Goal: Transaction & Acquisition: Purchase product/service

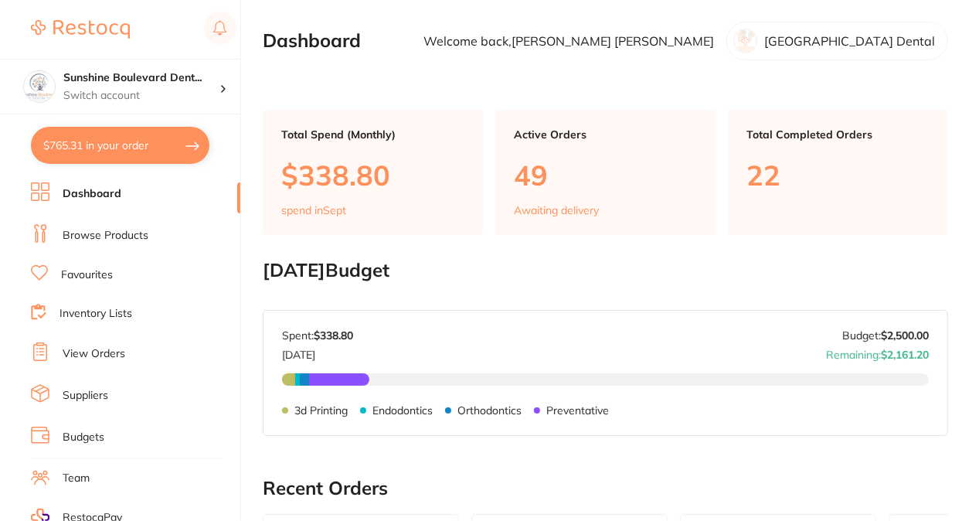
click at [84, 141] on button "$765.31 in your order" at bounding box center [120, 145] width 179 height 37
checkbox input "true"
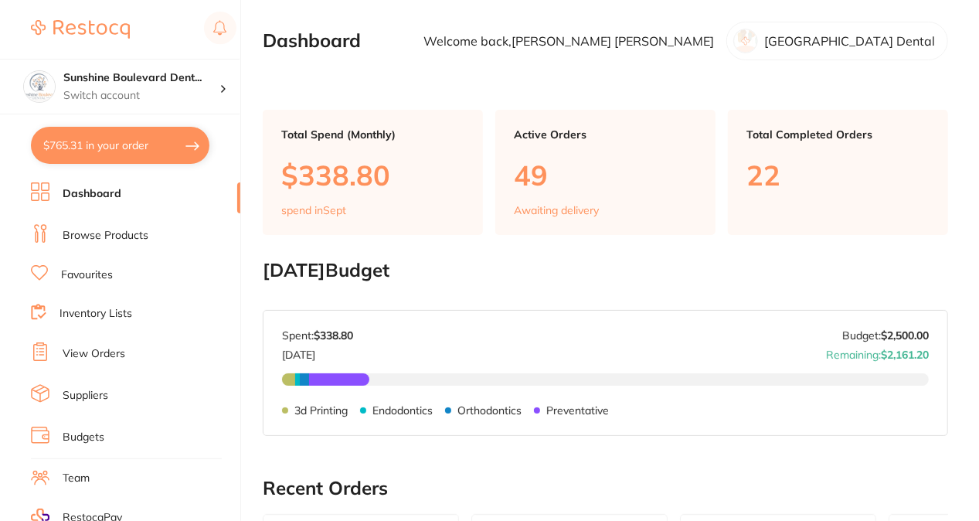
checkbox input "true"
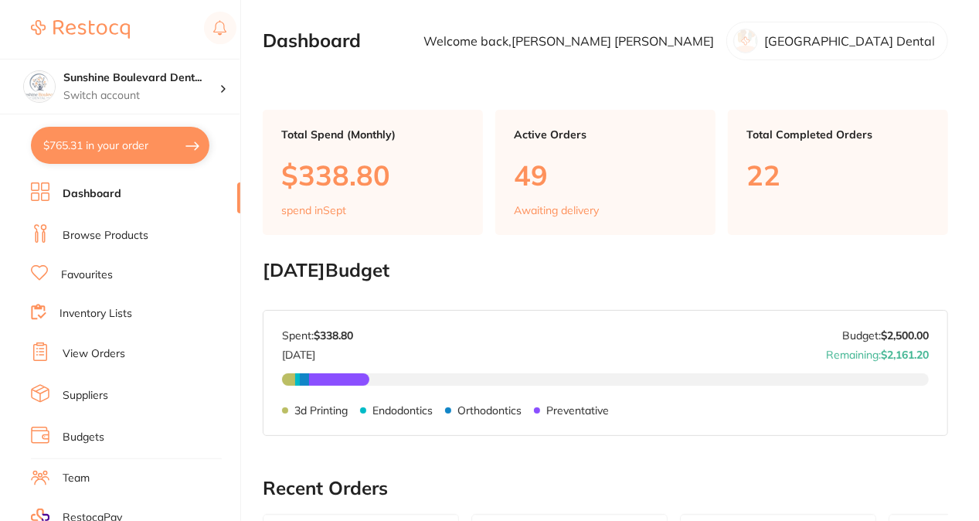
checkbox input "true"
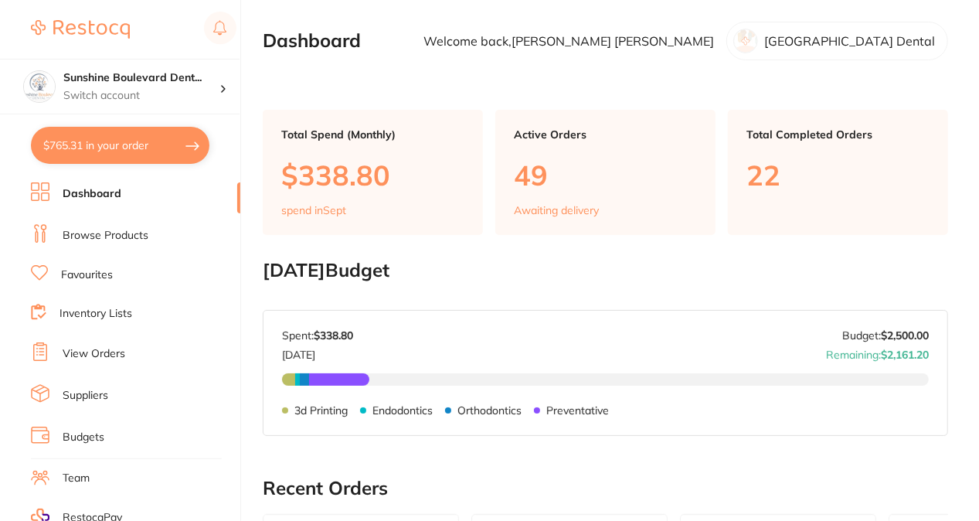
checkbox input "true"
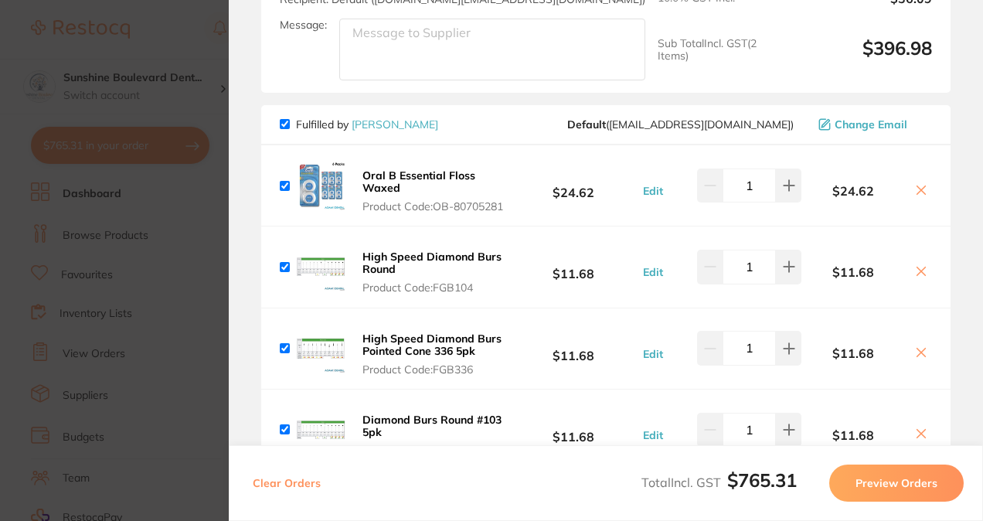
scroll to position [464, 0]
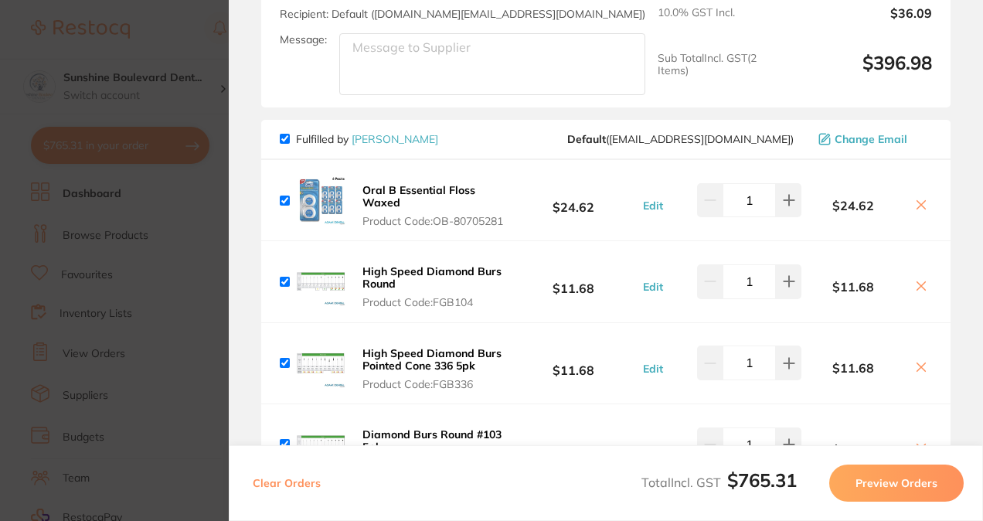
click at [281, 205] on input "checkbox" at bounding box center [285, 201] width 10 height 10
checkbox input "false"
click at [918, 204] on icon at bounding box center [921, 205] width 12 height 12
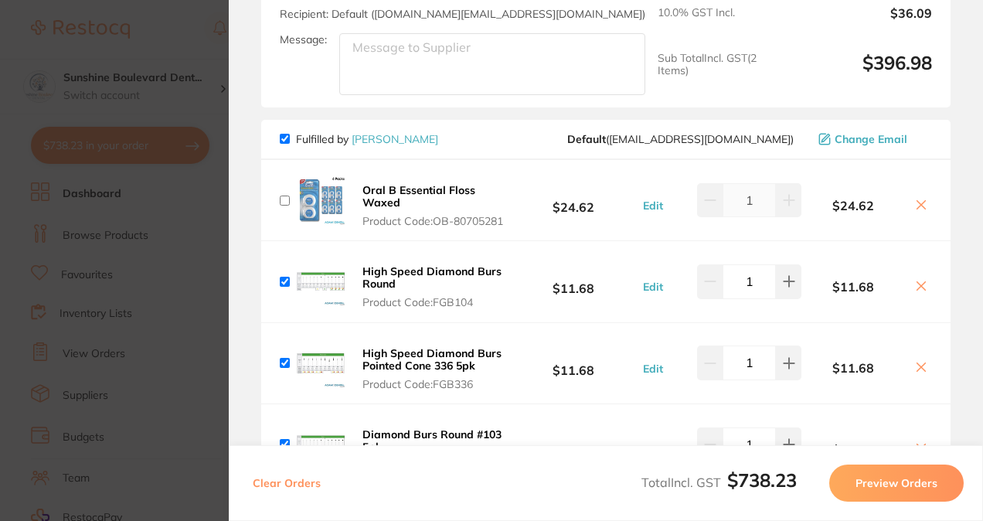
checkbox input "true"
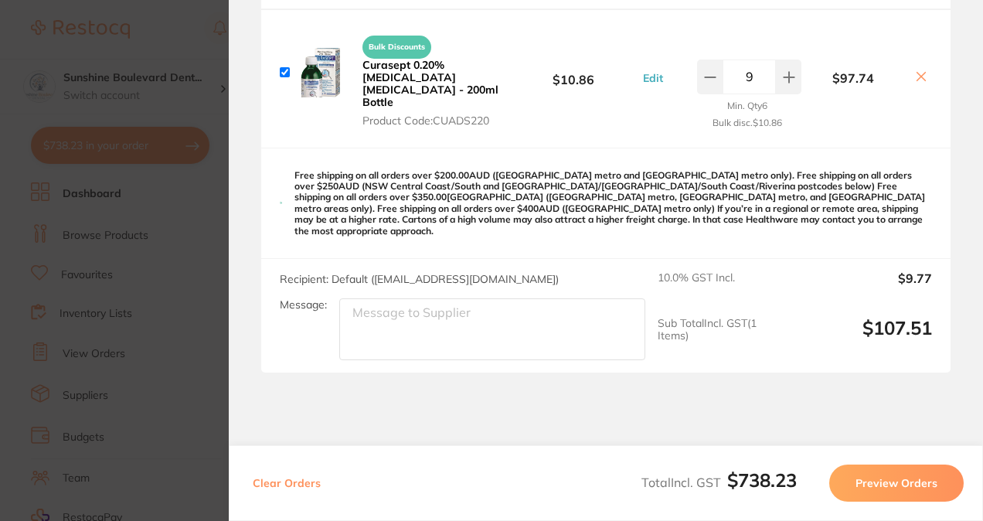
scroll to position [1979, 0]
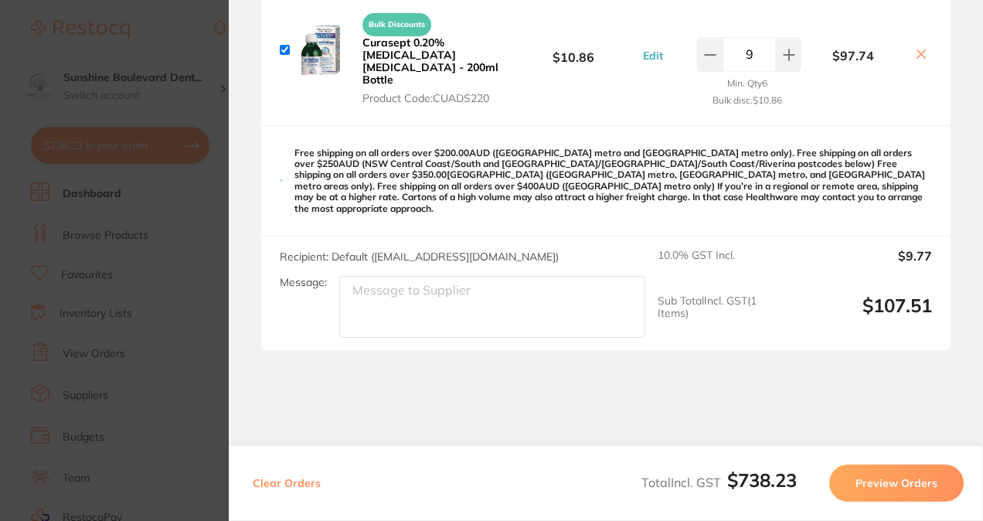
click at [158, 289] on section "Update RRP Set your pre negotiated price for this item. Item Agreed RRP (excl. …" at bounding box center [491, 260] width 983 height 521
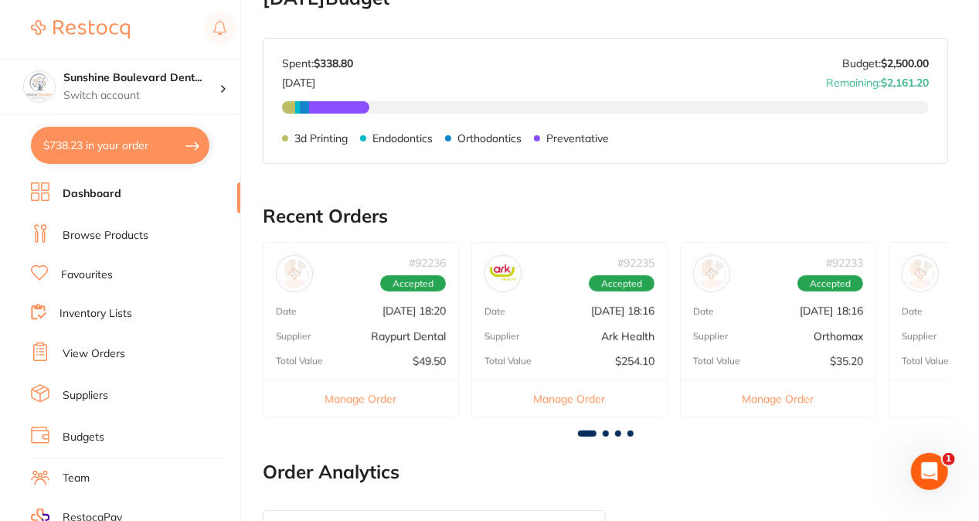
scroll to position [275, 0]
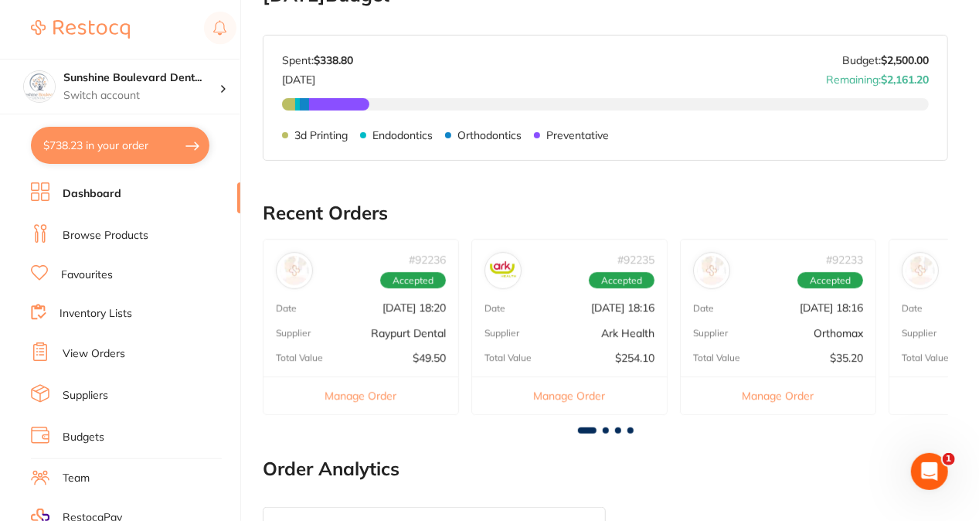
click at [173, 148] on button "$738.23 in your order" at bounding box center [120, 145] width 179 height 37
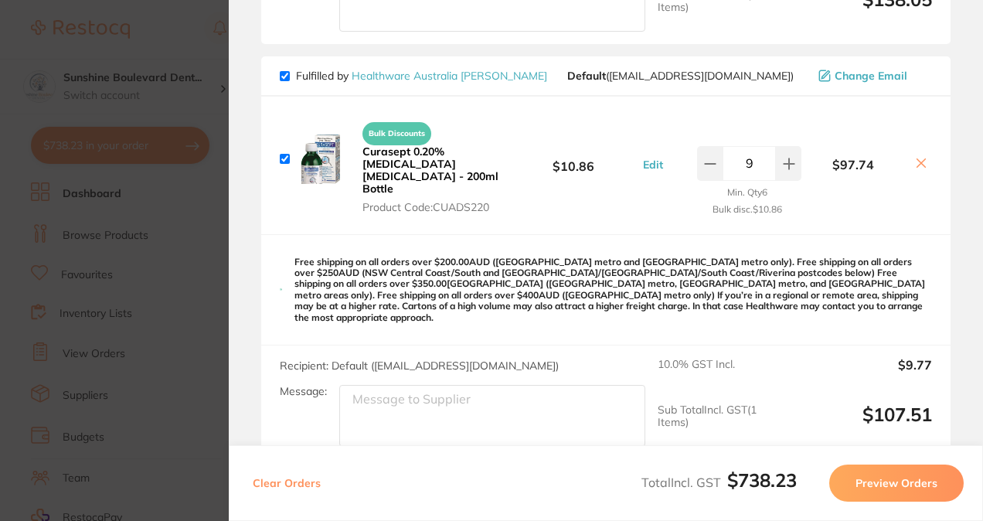
scroll to position [1824, 0]
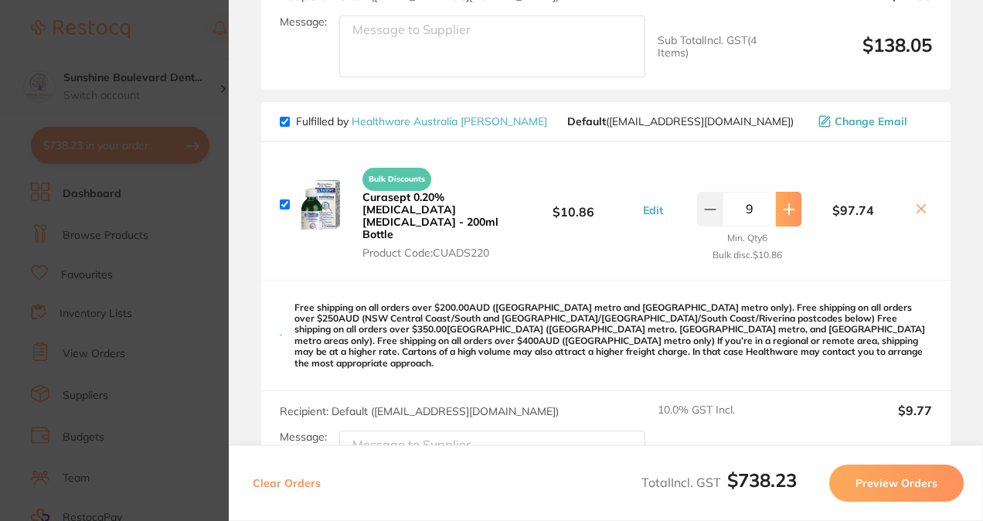
click at [792, 216] on button at bounding box center [789, 209] width 26 height 34
type input "10"
click at [209, 279] on section "Update RRP Set your pre negotiated price for this item. Item Agreed RRP (excl. …" at bounding box center [491, 260] width 983 height 521
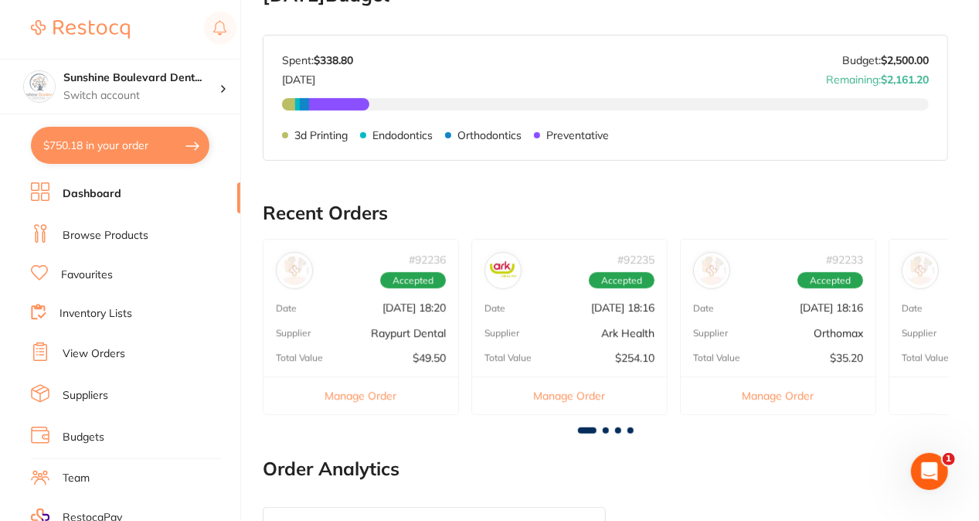
scroll to position [0, 0]
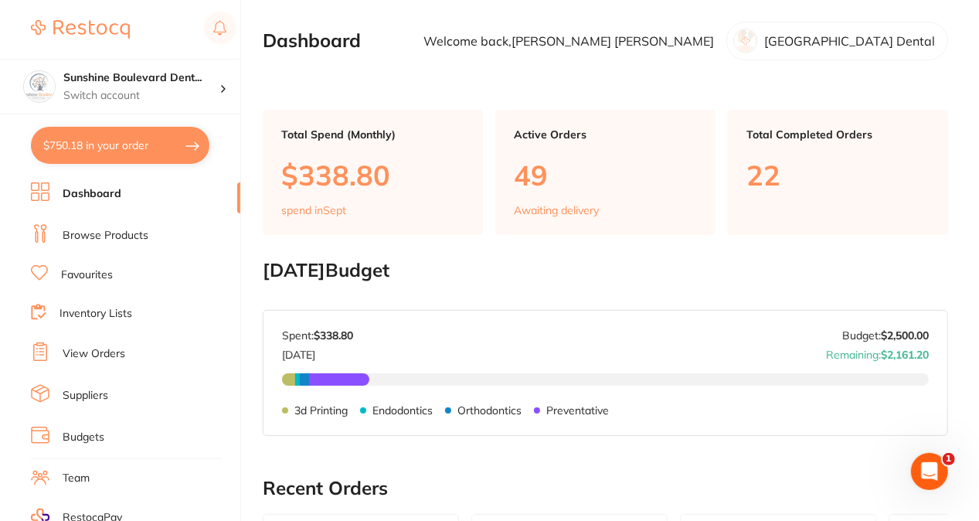
click at [73, 237] on link "Browse Products" at bounding box center [106, 235] width 86 height 15
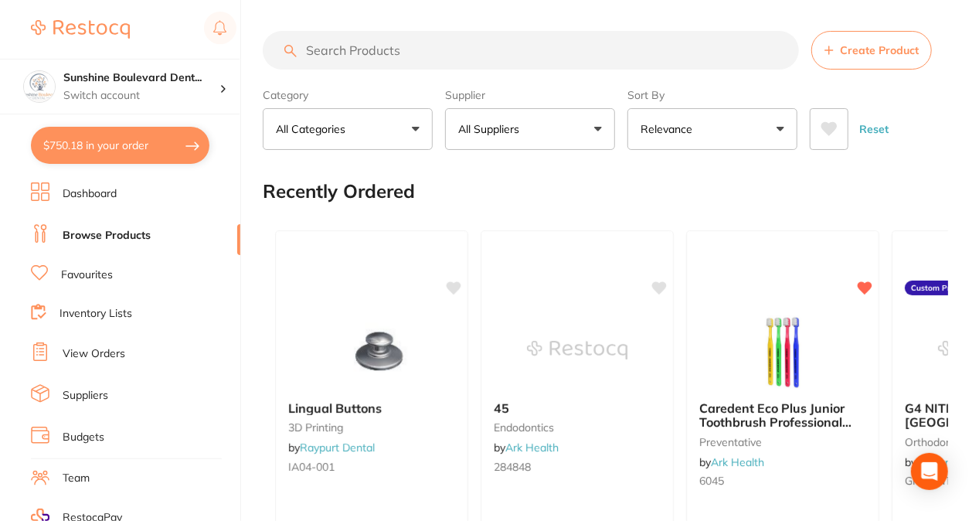
click at [401, 46] on input "search" at bounding box center [531, 50] width 536 height 39
type input "ossguide"
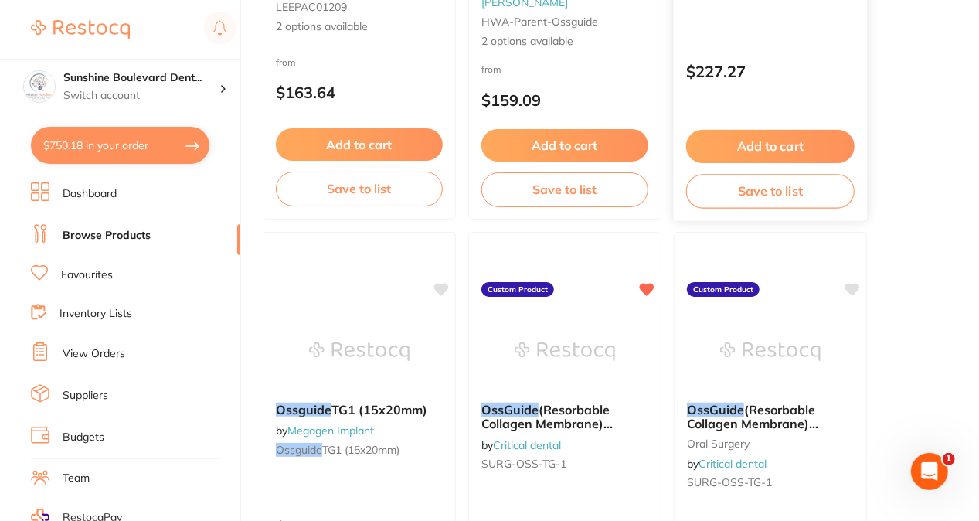
scroll to position [464, 0]
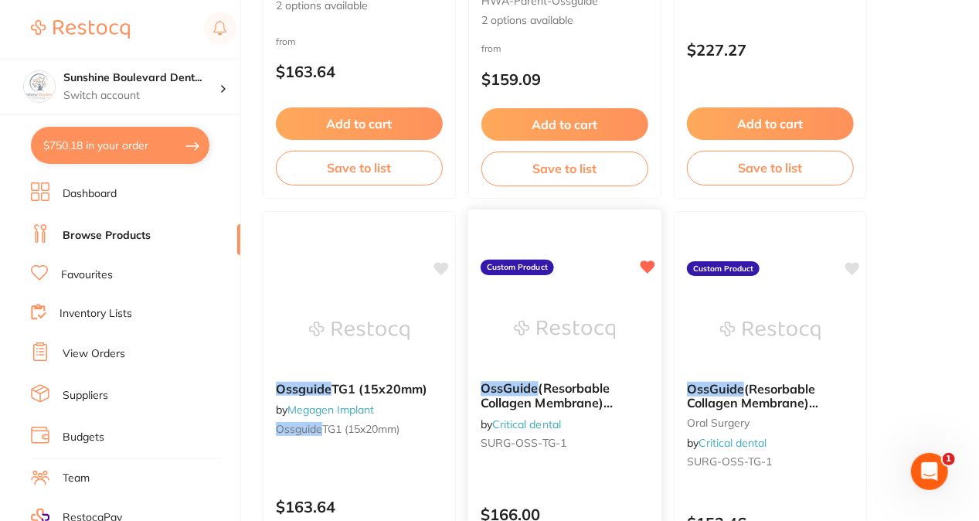
click at [555, 307] on img at bounding box center [564, 330] width 101 height 78
